Goal: Task Accomplishment & Management: Use online tool/utility

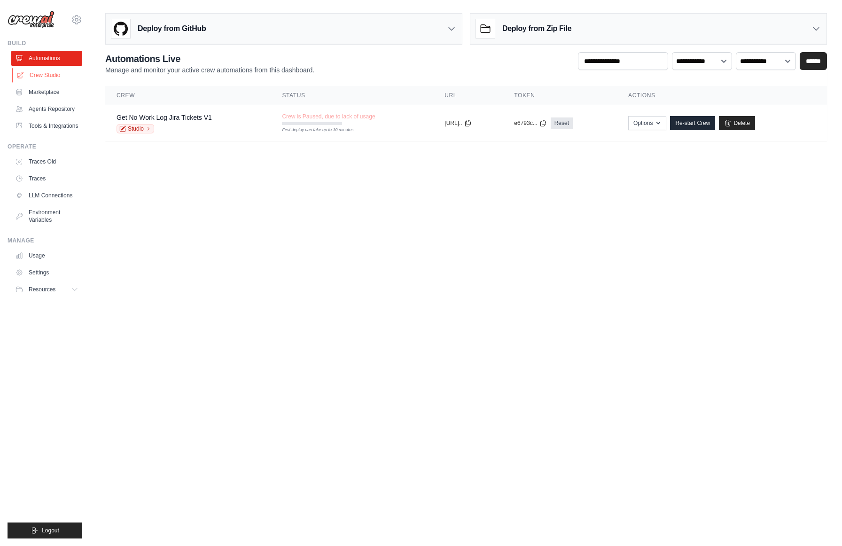
click at [58, 73] on link "Crew Studio" at bounding box center [47, 75] width 71 height 15
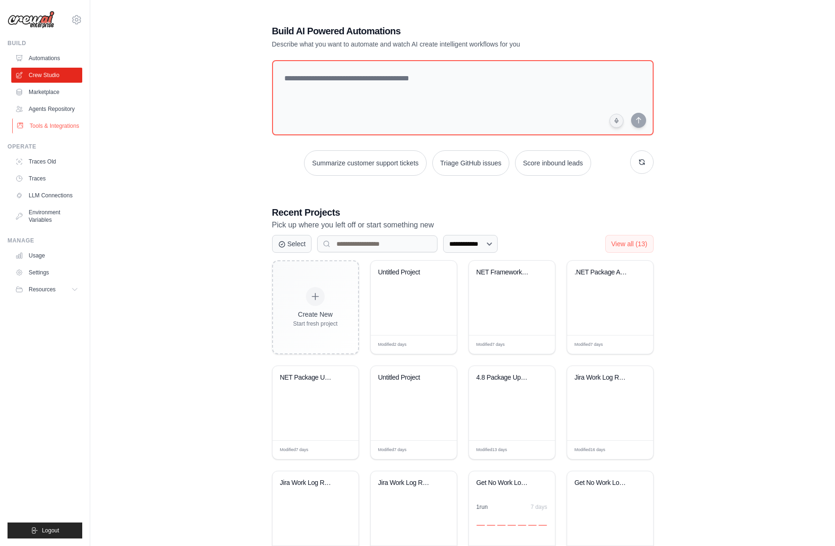
click at [51, 126] on link "Tools & Integrations" at bounding box center [47, 125] width 71 height 15
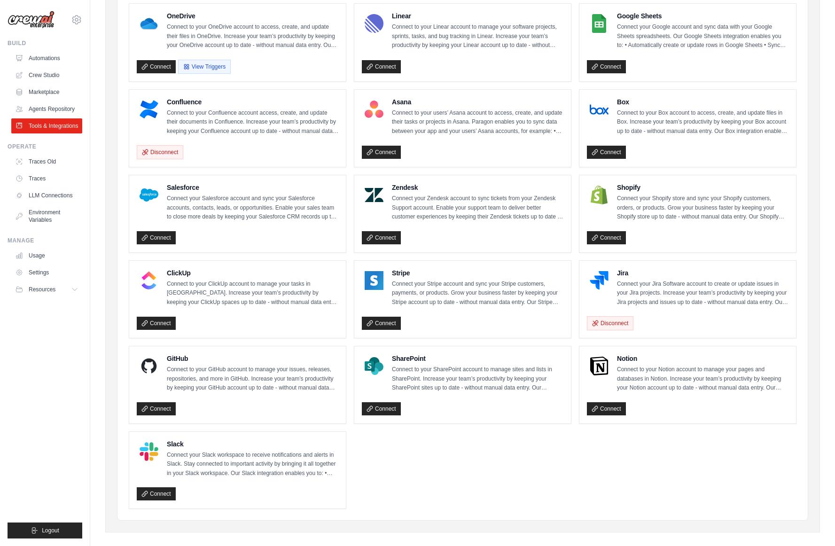
scroll to position [302, 0]
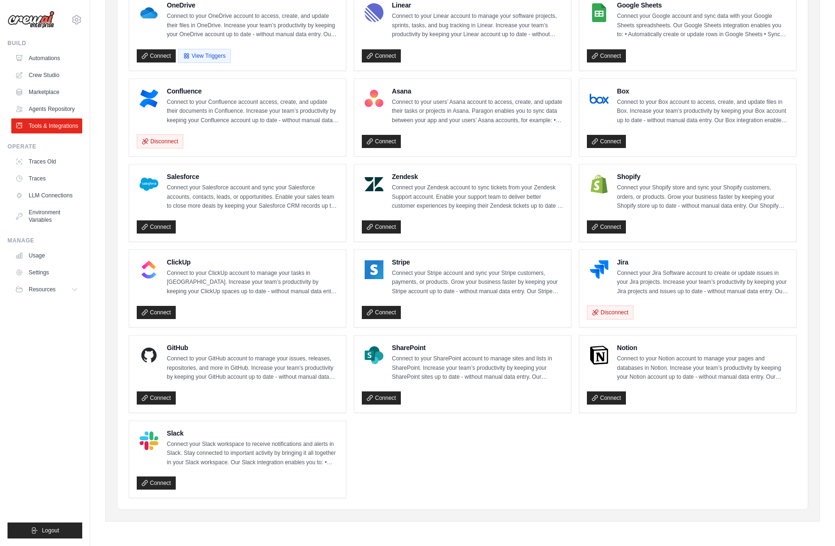
click at [161, 409] on div "GitHub Connect to your GitHub account to manage your issues, releases, reposito…" at bounding box center [237, 374] width 217 height 77
click at [161, 393] on link "Connect" at bounding box center [156, 398] width 39 height 13
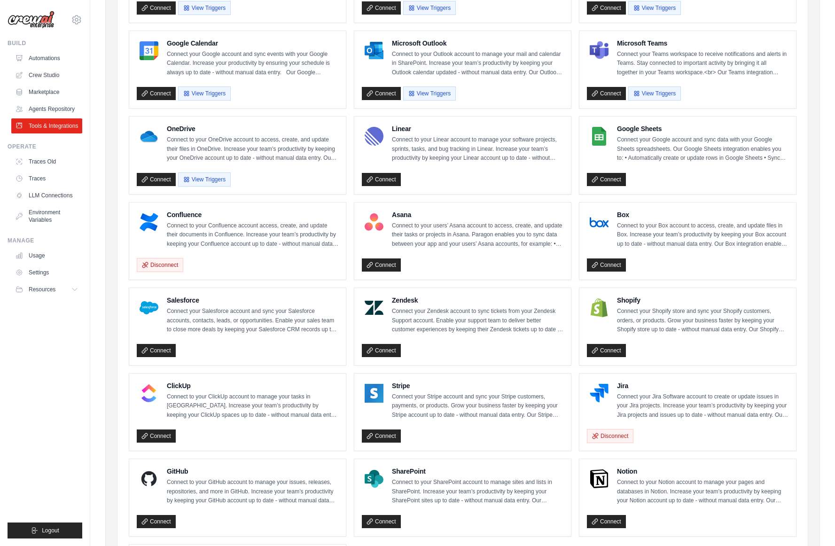
scroll to position [208, 0]
